Goal: Check status: Check status

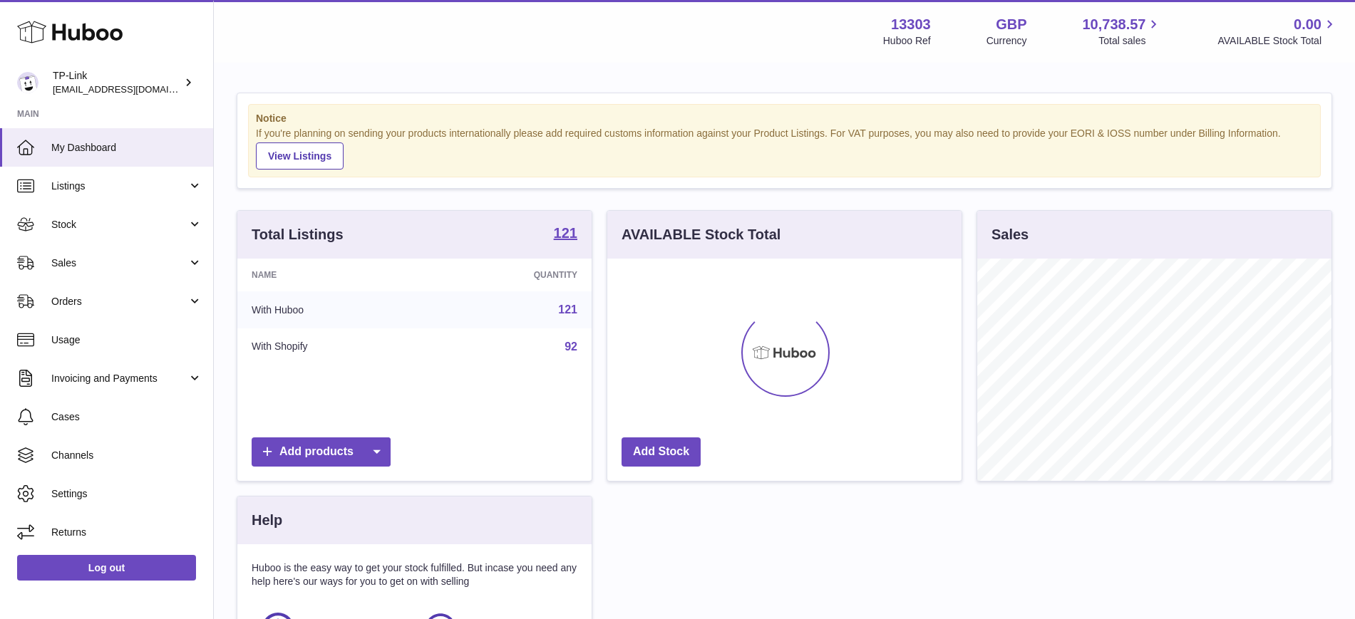
scroll to position [222, 354]
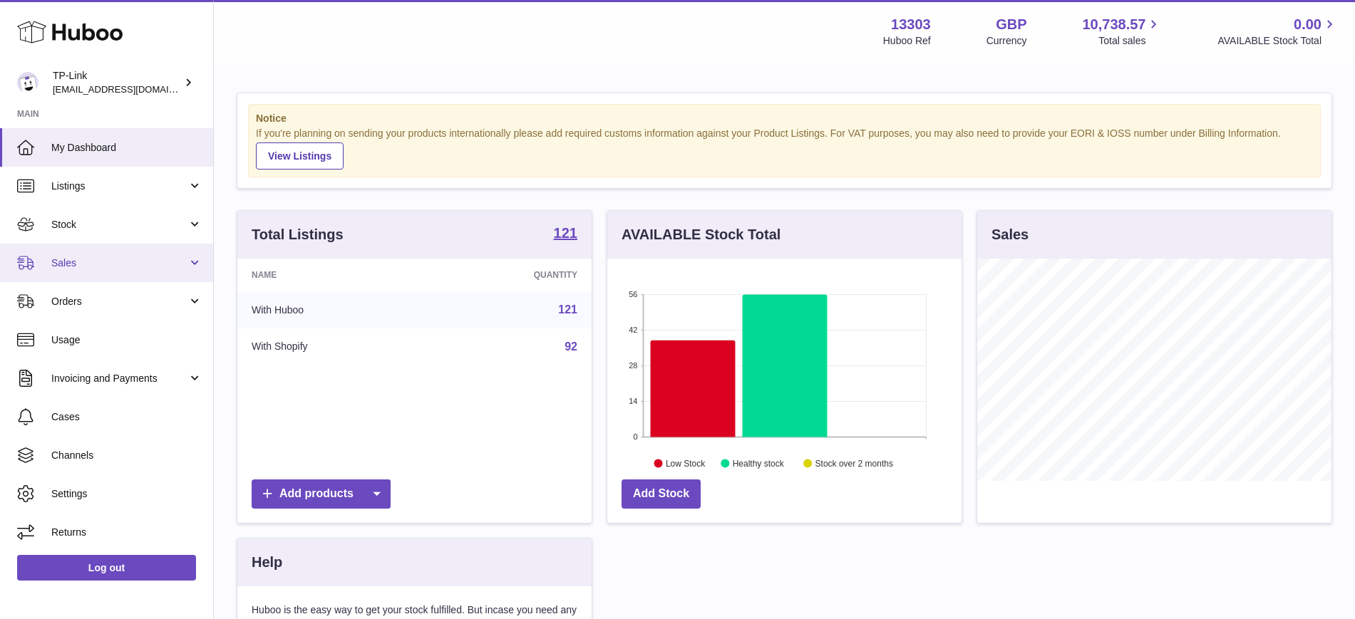
click at [103, 262] on span "Sales" at bounding box center [119, 264] width 136 height 14
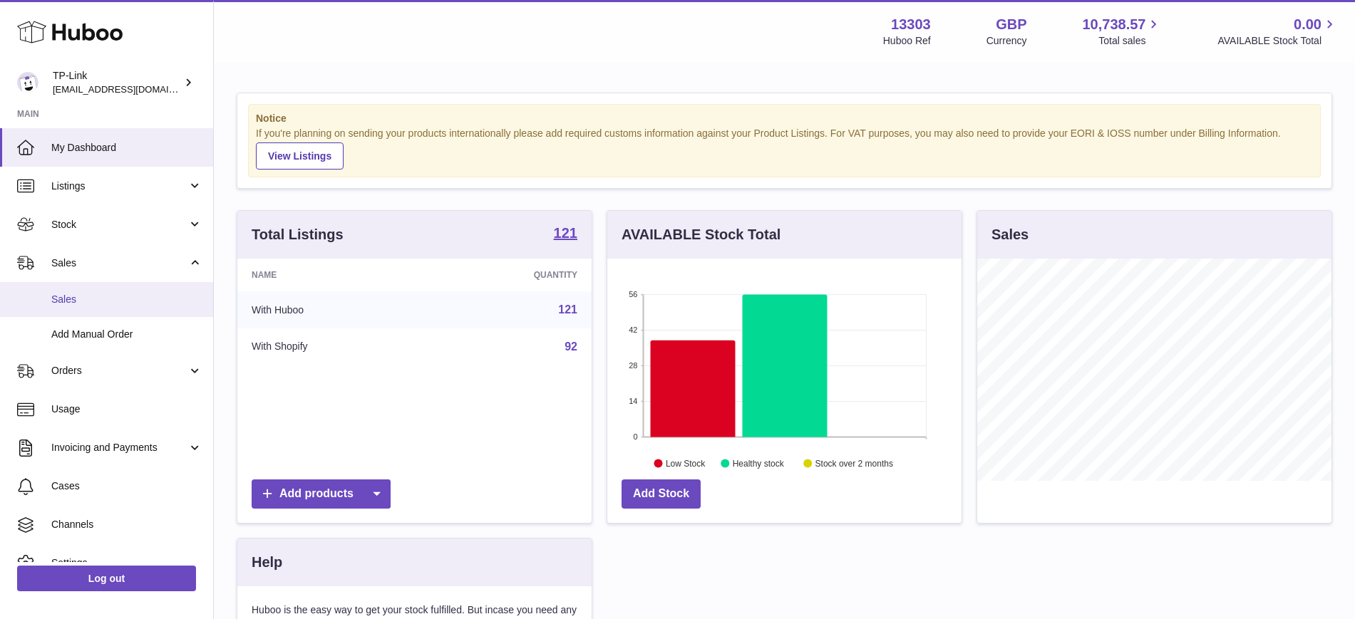
click at [117, 297] on span "Sales" at bounding box center [126, 300] width 151 height 14
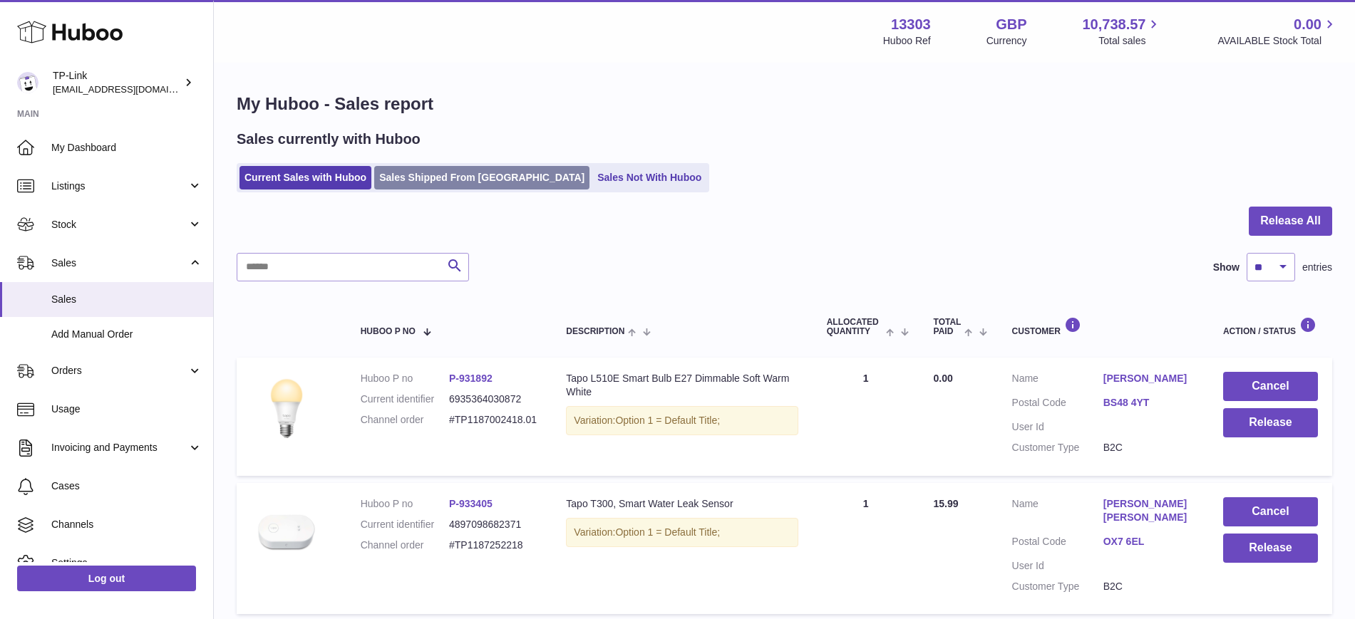
click at [436, 178] on link "Sales Shipped From [GEOGRAPHIC_DATA]" at bounding box center [481, 178] width 215 height 24
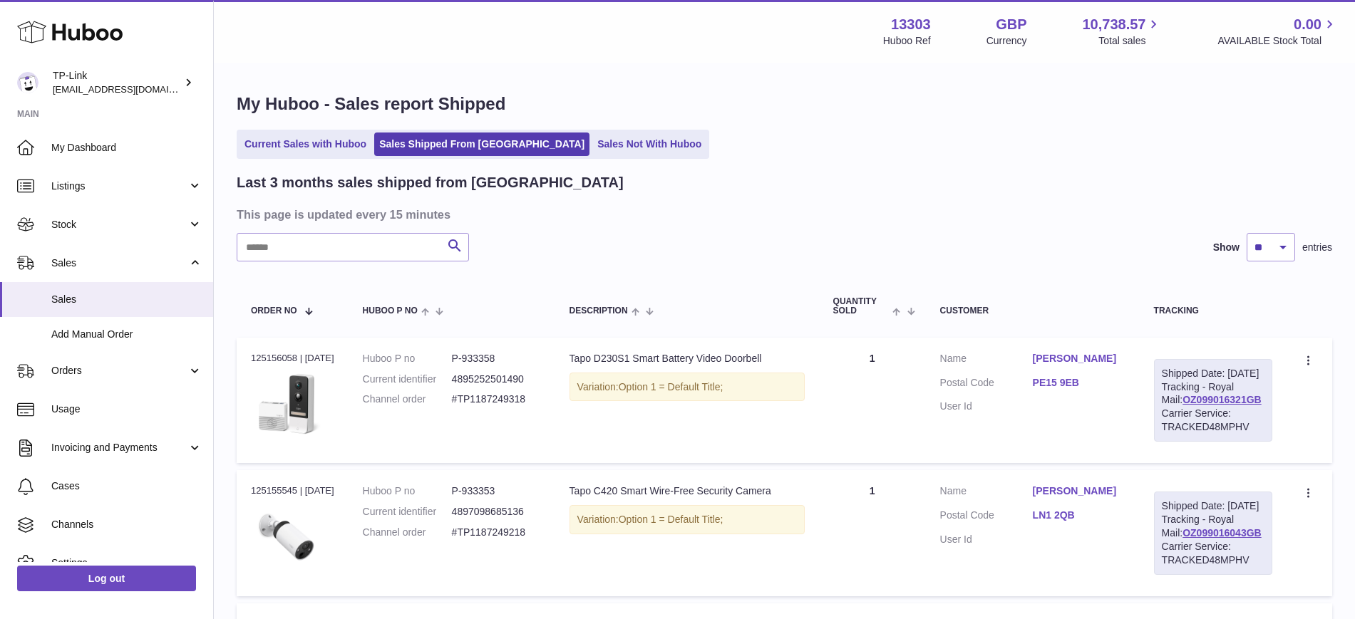
click at [946, 146] on div "Current Sales with Huboo Sales Shipped From [GEOGRAPHIC_DATA] Sales Not With Hu…" at bounding box center [785, 144] width 1096 height 29
click at [314, 242] on input "text" at bounding box center [353, 247] width 232 height 29
paste input "**********"
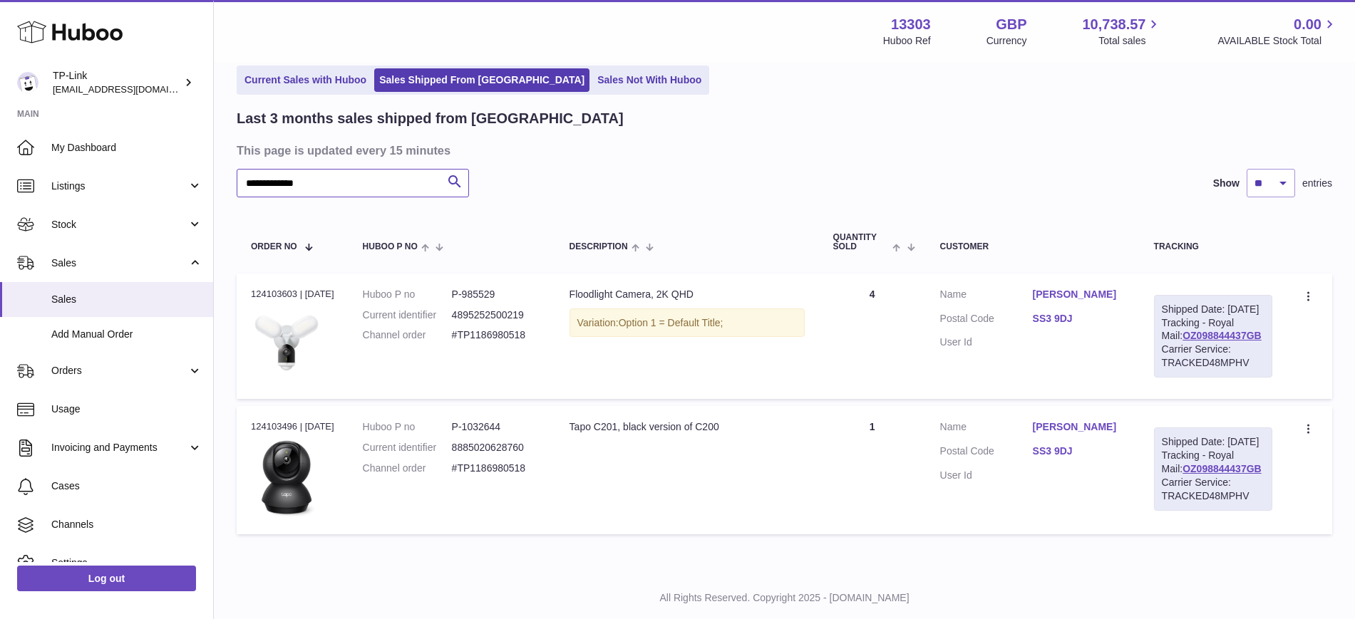
scroll to position [150, 0]
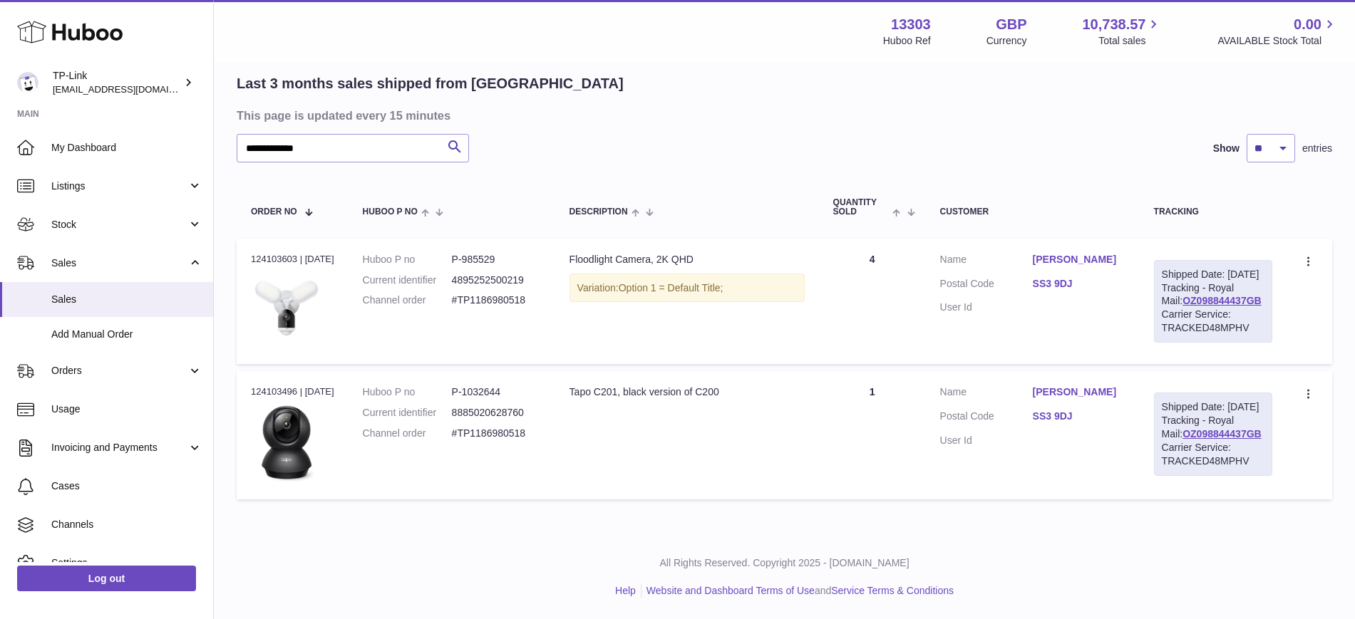
click at [1210, 308] on div "Carrier Service: TRACKED48MPHV" at bounding box center [1213, 321] width 103 height 27
click at [1201, 295] on link "OZ098844437GB" at bounding box center [1222, 300] width 79 height 11
drag, startPoint x: 346, startPoint y: 104, endPoint x: 0, endPoint y: 103, distance: 345.7
click at [0, 103] on div "Huboo TP-Link [EMAIL_ADDRESS][DOMAIN_NAME] Main My Dashboard Listings Not with …" at bounding box center [677, 260] width 1355 height 719
paste input "text"
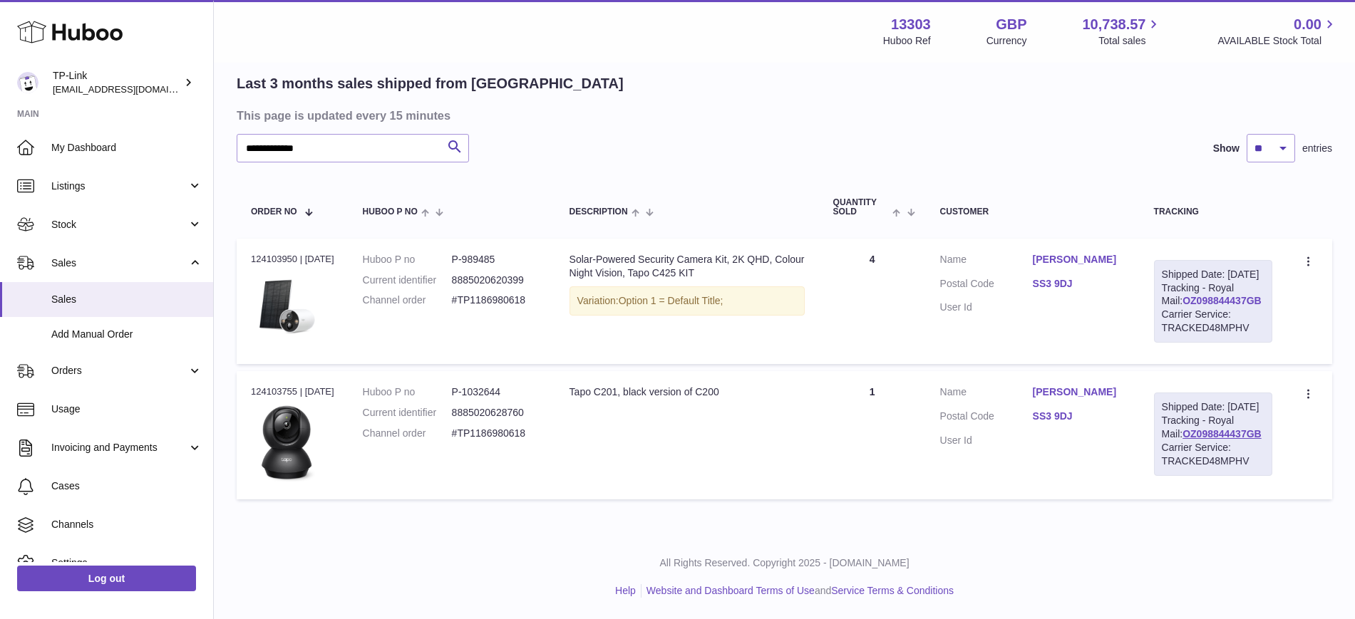
click at [1197, 295] on link "OZ098844437GB" at bounding box center [1222, 300] width 79 height 11
click at [1294, 550] on div "All Rights Reserved. Copyright 2025 - [DOMAIN_NAME] Help Website and Dashboard …" at bounding box center [784, 577] width 1141 height 84
drag, startPoint x: 353, startPoint y: 91, endPoint x: 0, endPoint y: 14, distance: 361.0
click at [0, 24] on div "Huboo TP-Link [EMAIL_ADDRESS][DOMAIN_NAME] Main My Dashboard Listings Not with …" at bounding box center [677, 260] width 1355 height 719
paste input "text"
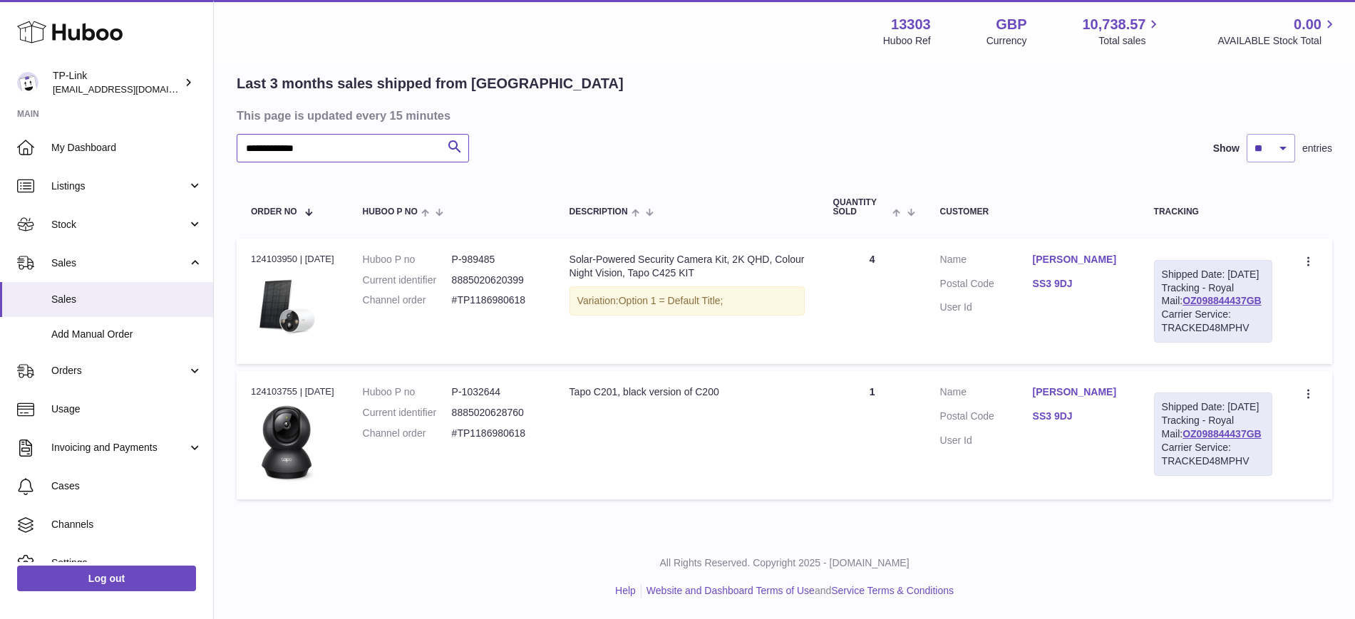
type input "**********"
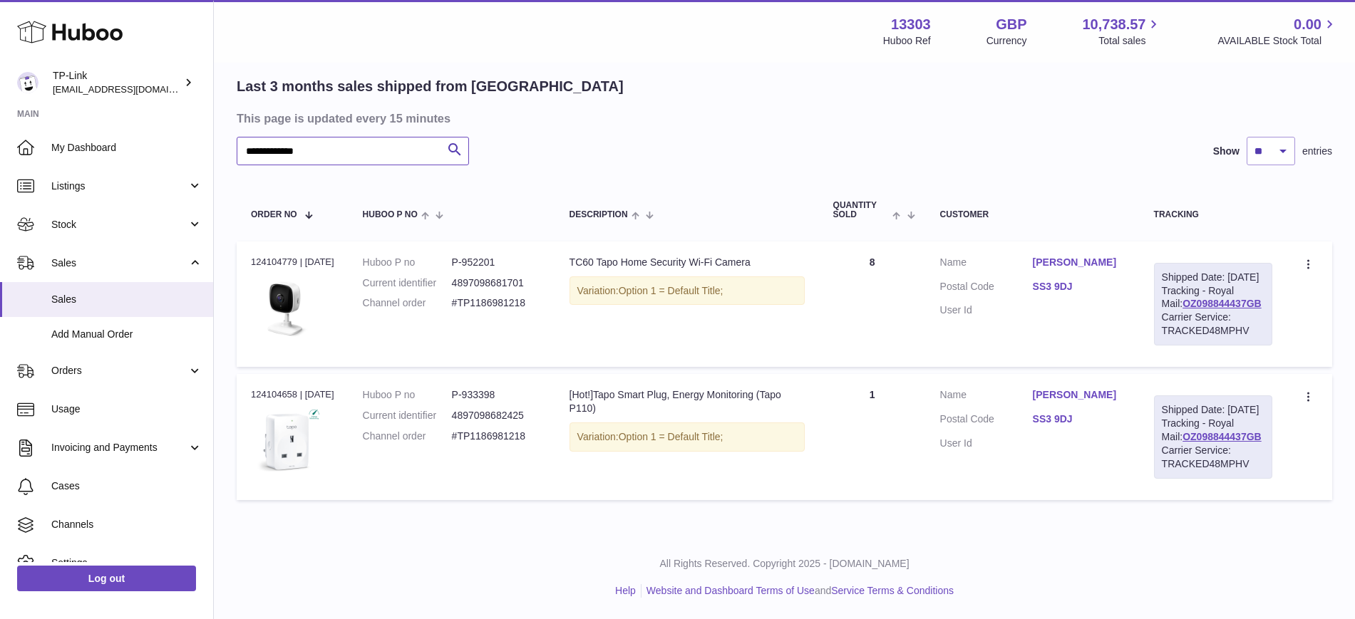
scroll to position [61, 0]
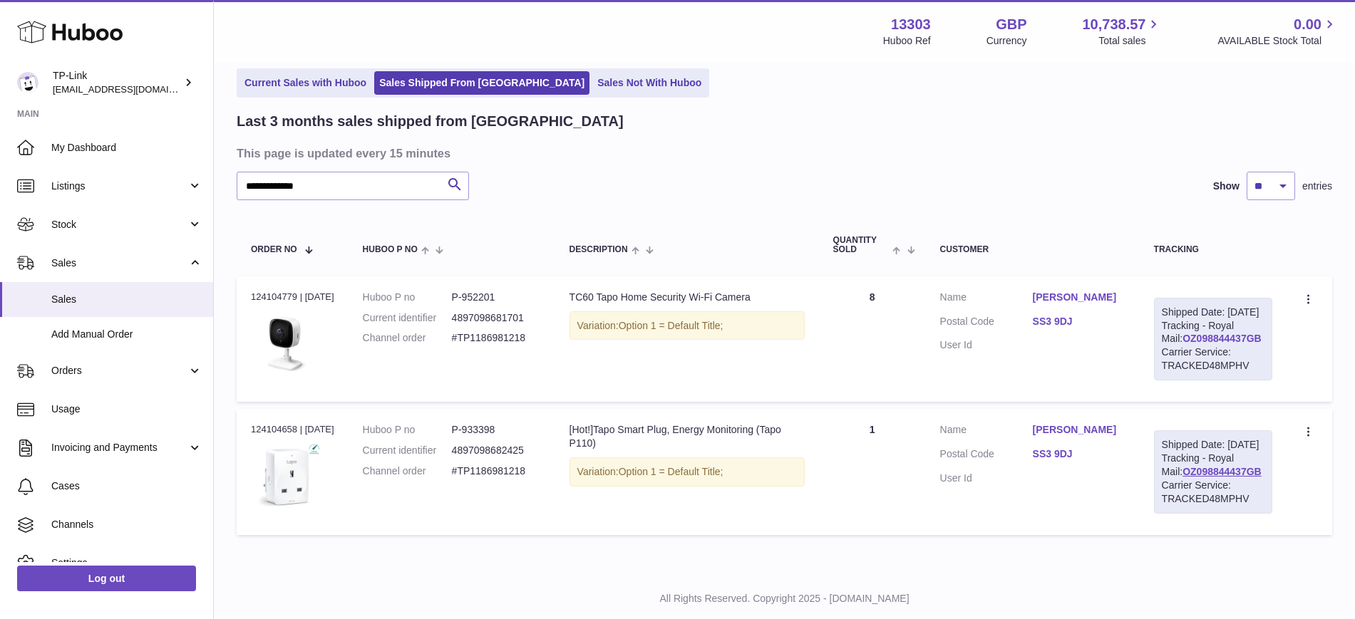
click at [1195, 344] on link "OZ098844437GB" at bounding box center [1222, 338] width 79 height 11
click at [0, 417] on link "Usage" at bounding box center [106, 410] width 213 height 38
